Goal: Browse casually: Explore the website without a specific task or goal

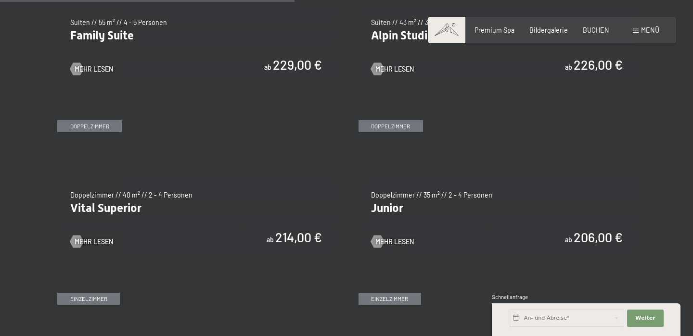
scroll to position [1157, 0]
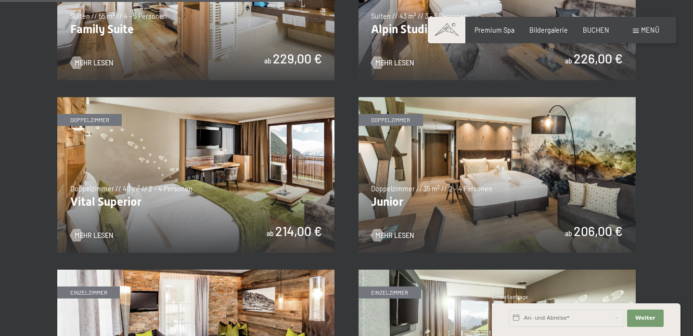
click at [275, 213] on img at bounding box center [195, 175] width 277 height 156
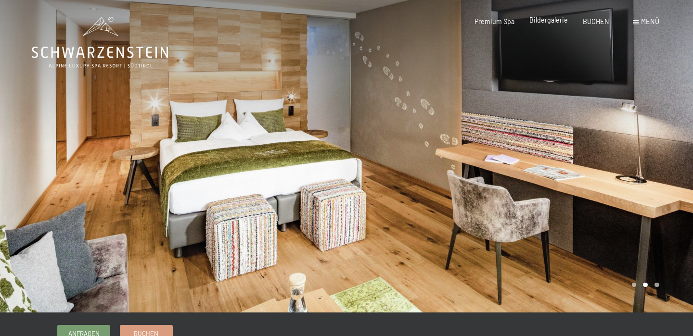
click at [552, 23] on span "Bildergalerie" at bounding box center [548, 20] width 39 height 8
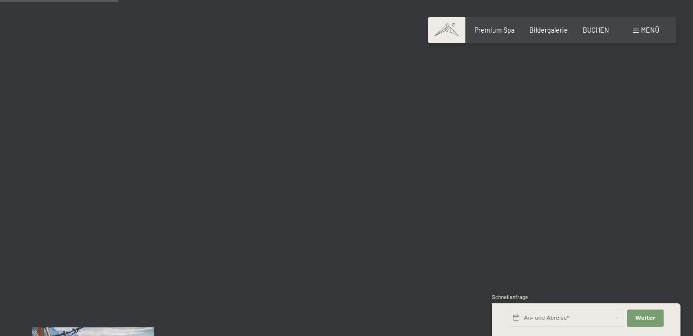
scroll to position [1692, 0]
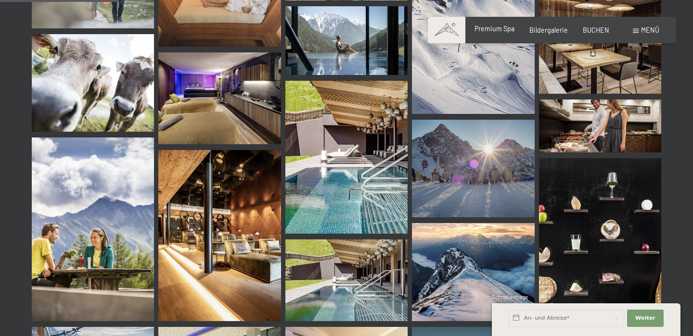
click at [499, 34] on div "Premium Spa Bildergalerie BUCHEN" at bounding box center [535, 31] width 180 height 10
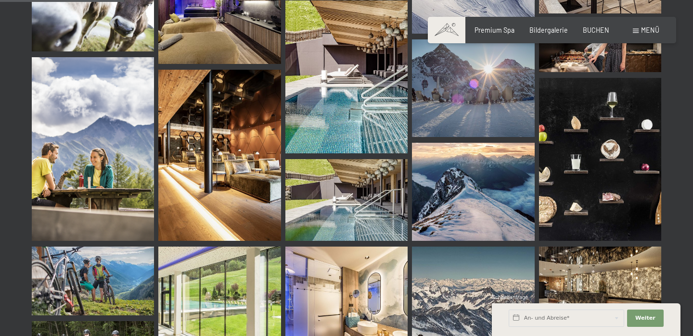
scroll to position [1773, 0]
click at [250, 175] on img at bounding box center [219, 154] width 122 height 171
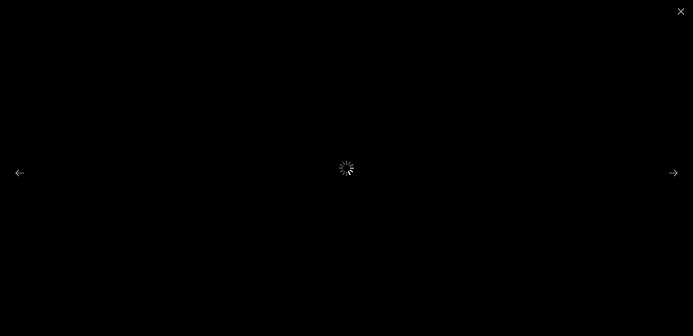
scroll to position [1799, 0]
